Goal: Navigation & Orientation: Find specific page/section

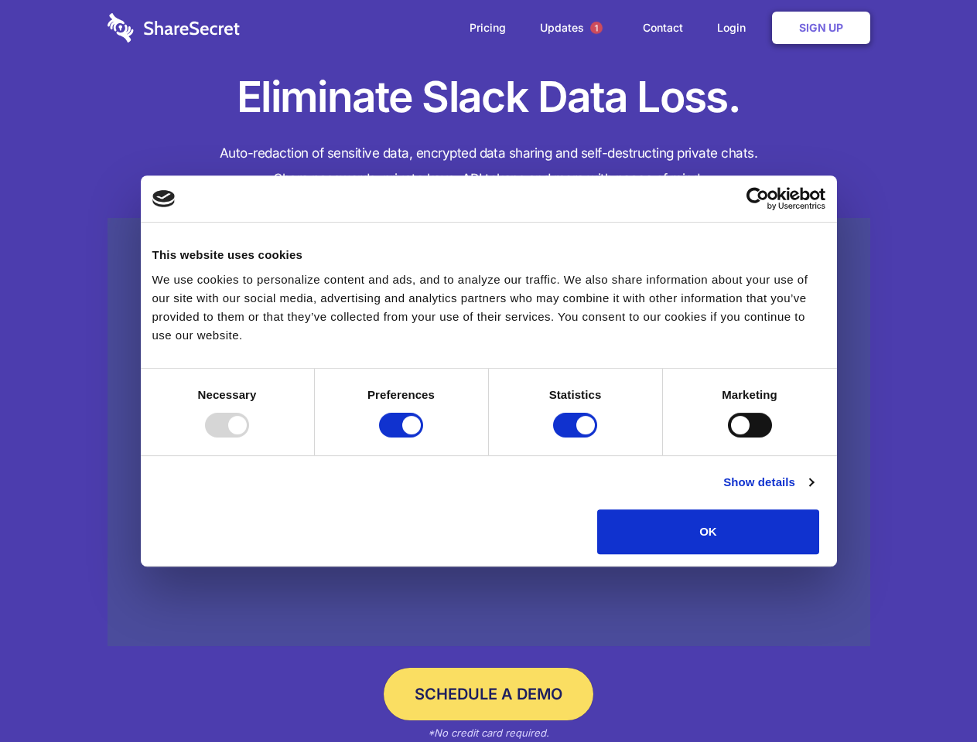
click at [249, 438] on div at bounding box center [227, 425] width 44 height 25
click at [423, 438] on input "Preferences" at bounding box center [401, 425] width 44 height 25
checkbox input "false"
click at [577, 438] on input "Statistics" at bounding box center [575, 425] width 44 height 25
checkbox input "false"
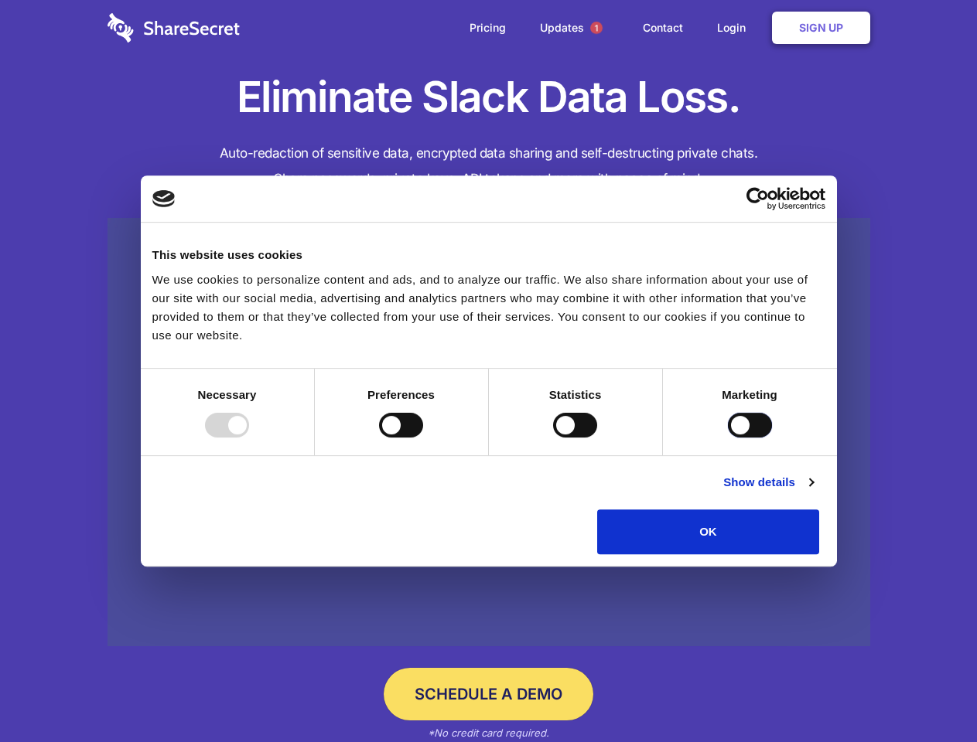
click at [728, 438] on input "Marketing" at bounding box center [750, 425] width 44 height 25
checkbox input "true"
click at [813, 492] on link "Show details" at bounding box center [768, 482] width 90 height 19
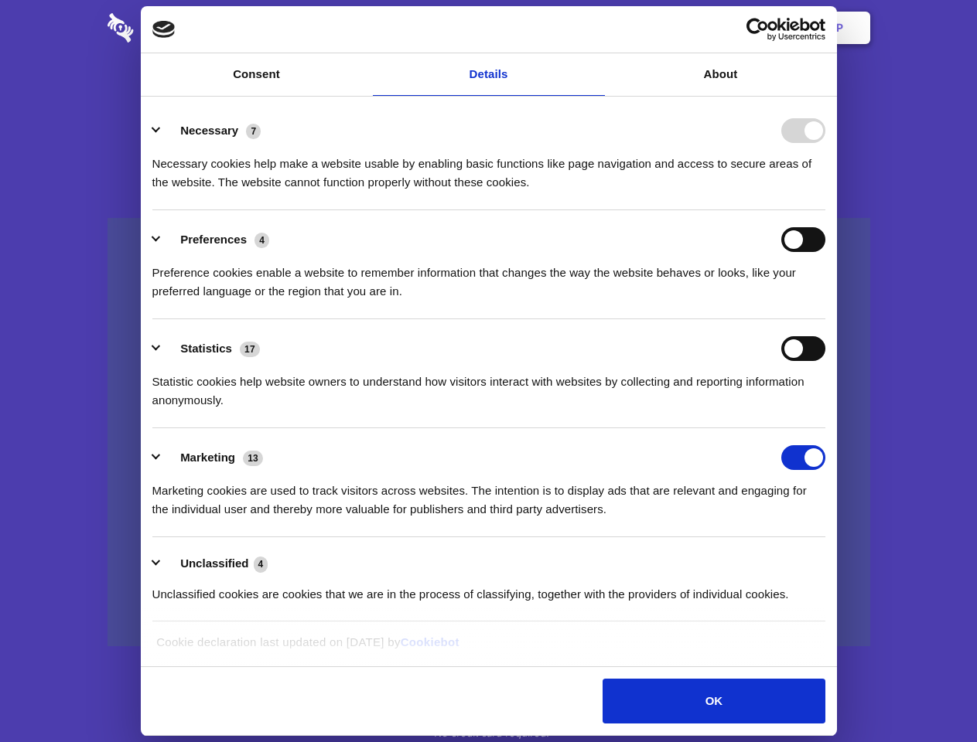
click at [825, 210] on li "Necessary 7 Necessary cookies help make a website usable by enabling basic func…" at bounding box center [488, 155] width 673 height 109
click at [595, 28] on span "1" at bounding box center [596, 28] width 12 height 12
